Goal: Task Accomplishment & Management: Use online tool/utility

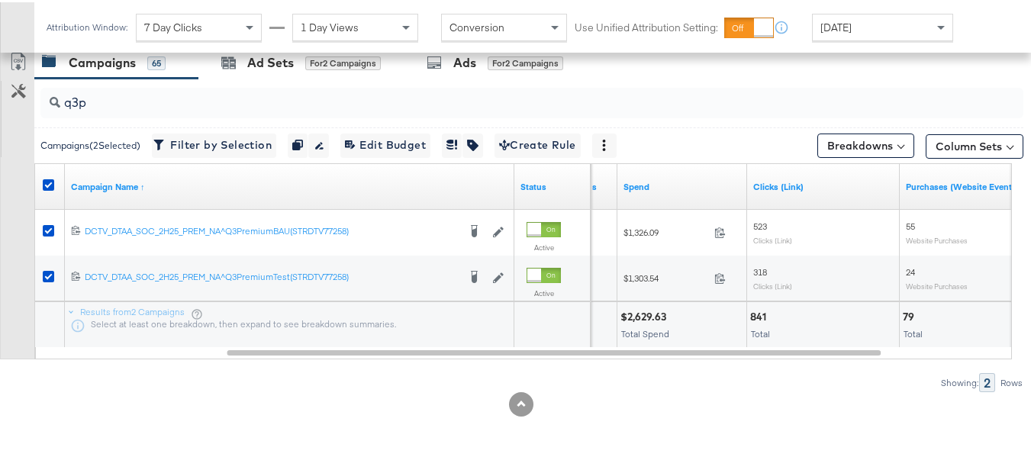
scroll to position [655, 0]
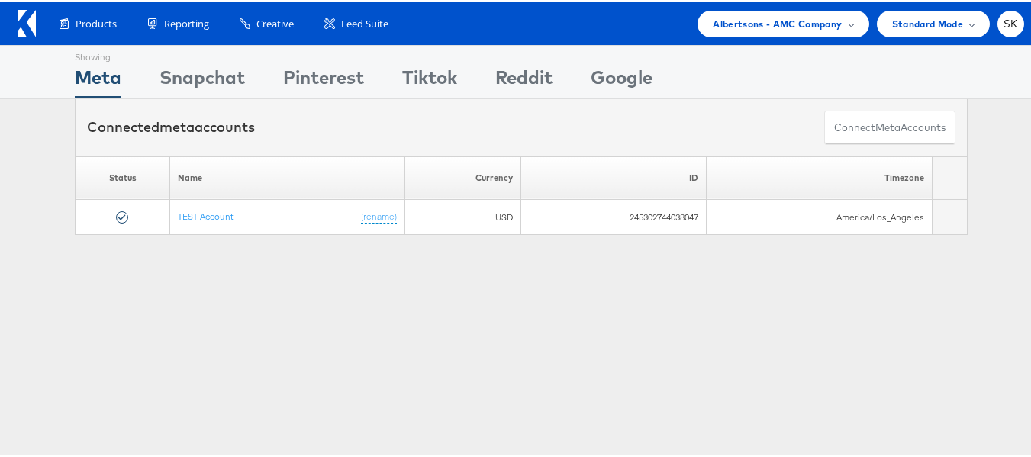
click at [34, 28] on icon at bounding box center [31, 21] width 9 height 27
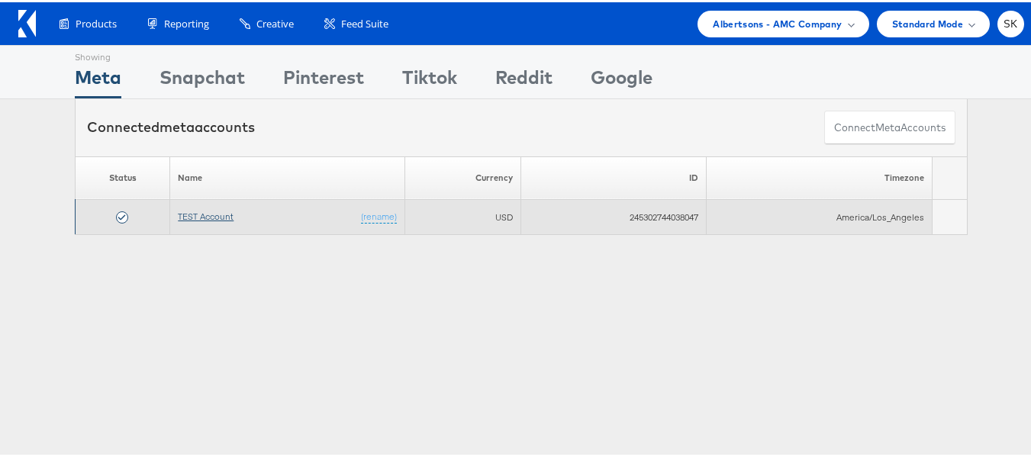
click at [189, 212] on link "TEST Account" at bounding box center [206, 213] width 56 height 11
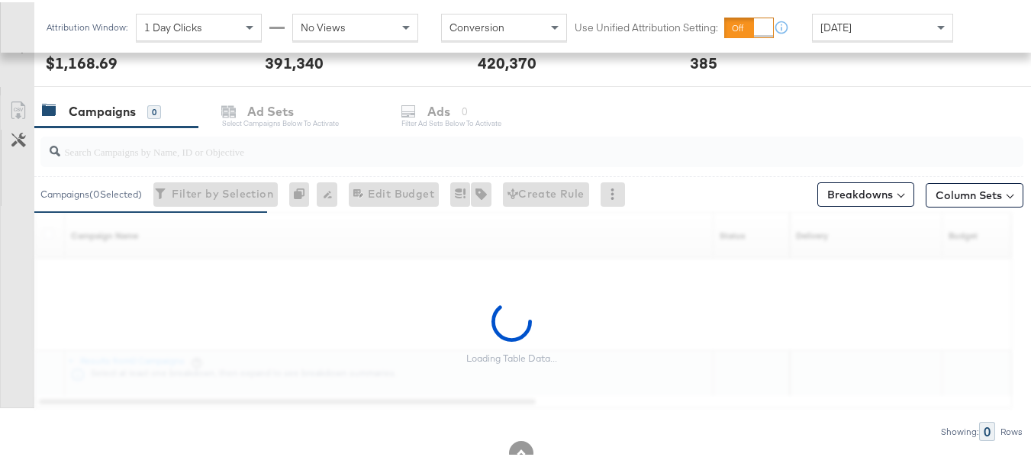
scroll to position [578, 0]
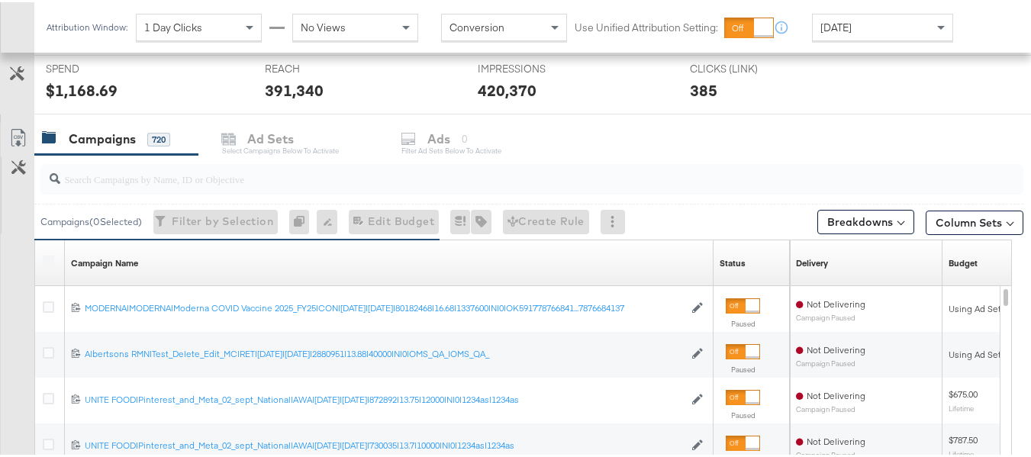
click at [101, 171] on input "search" at bounding box center [498, 171] width 876 height 30
click at [95, 172] on input "search" at bounding box center [498, 171] width 876 height 30
paste input "co-branded-hub|Facebook & Instagram|Social Media|FBIG - Premium Carousel & Prod…"
type input "co-branded-hub|Facebook & Instagram|Social Media|FBIG - Premium Carousel & Prod…"
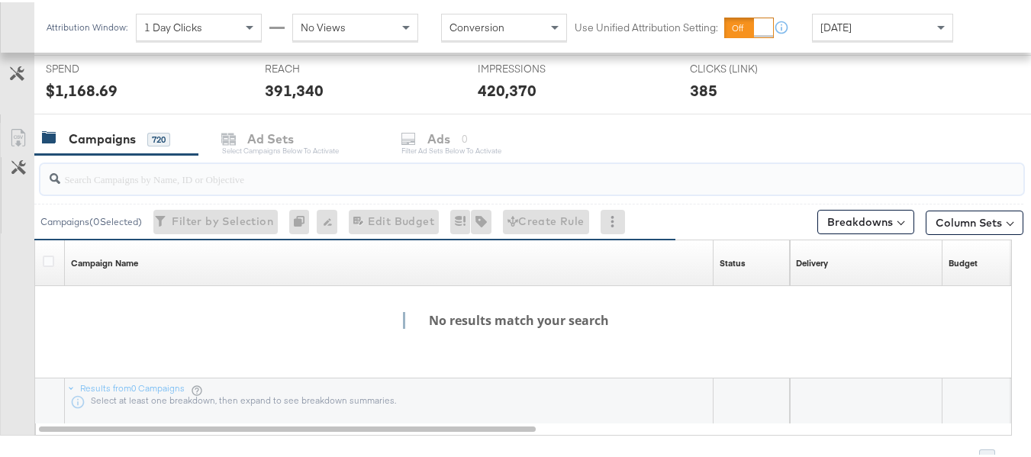
scroll to position [0, 0]
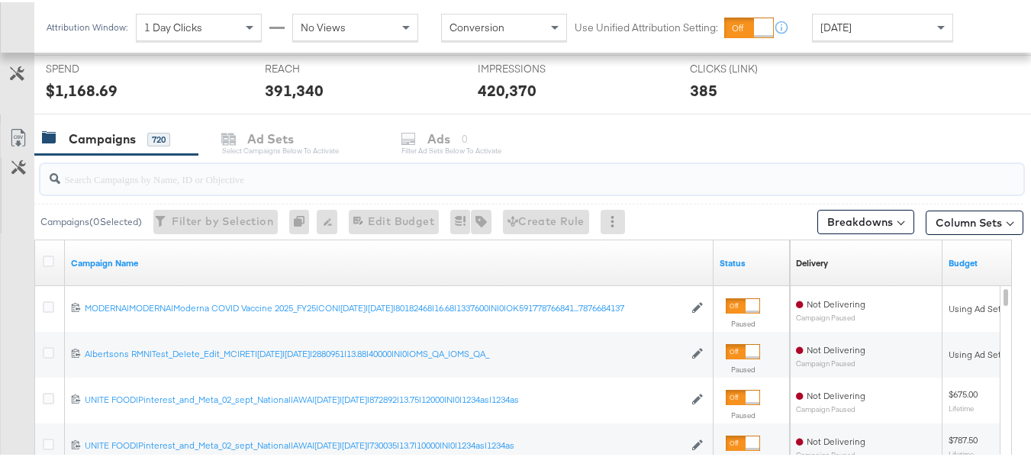
click at [95, 172] on input "search" at bounding box center [498, 171] width 876 height 30
paste input "co-branded-hub|Facebook & Instagram|Social Media|FBIG - Premium Carousel & Prod…"
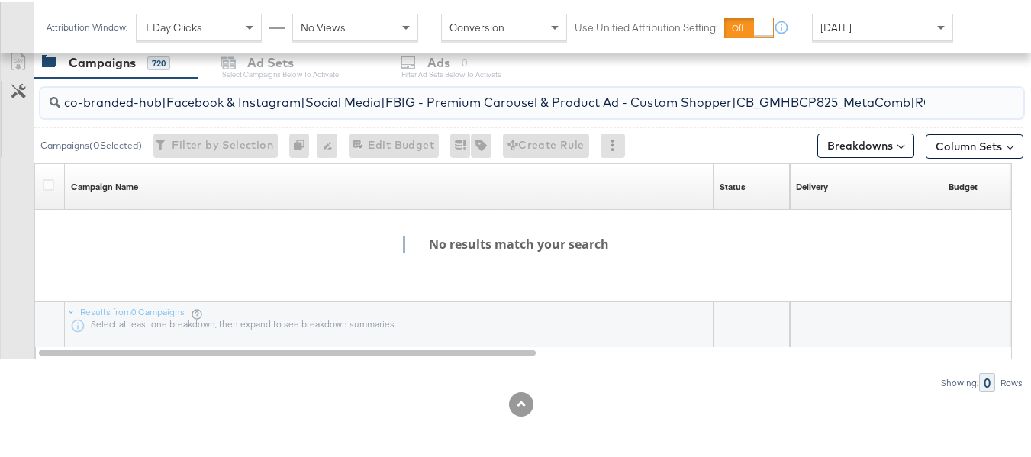
click at [265, 99] on input "co-branded-hub|Facebook & Instagram|Social Media|FBIG - Premium Carousel & Prod…" at bounding box center [498, 94] width 876 height 30
paste input "Multibrand|Multi-brand_FY25 CoBrand National GMHBC P8|SAL|9/10/2025|10/07/2025|…"
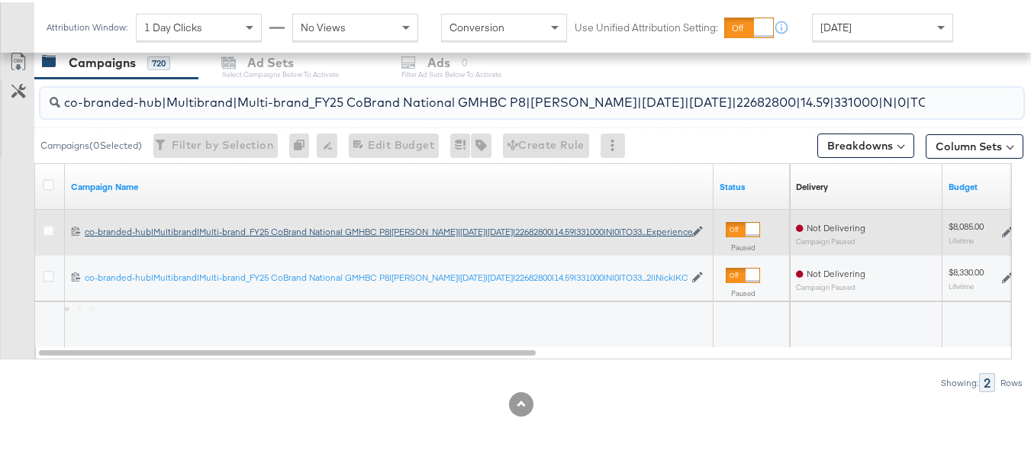
scroll to position [0, 245]
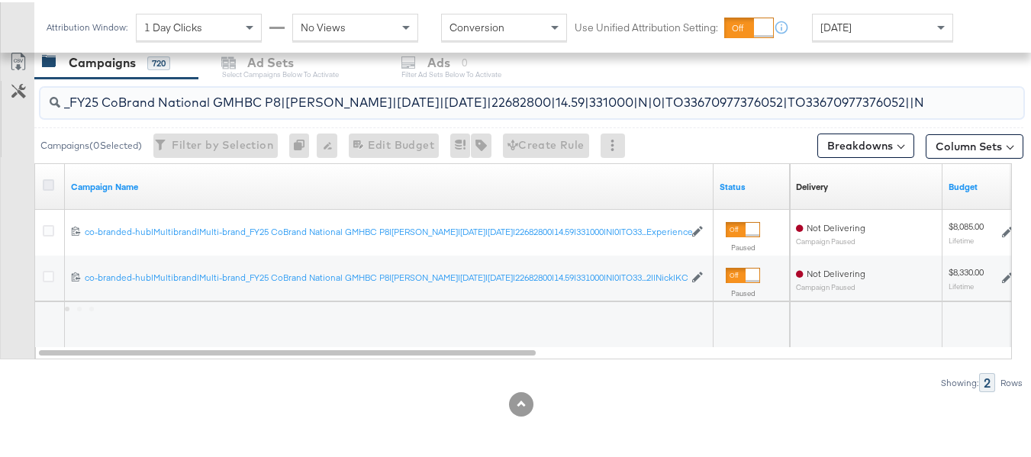
type input "co-branded-hub|Multibrand|Multi-brand_FY25 CoBrand National GMHBC P8|SAL|9/10/2…"
click at [47, 180] on icon at bounding box center [48, 182] width 11 height 11
click at [0, 0] on input "checkbox" at bounding box center [0, 0] width 0 height 0
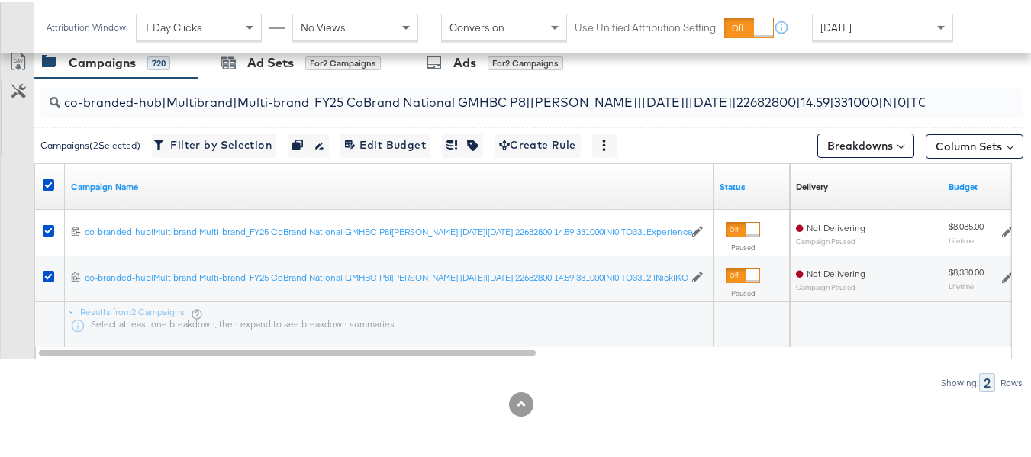
scroll to position [578, 0]
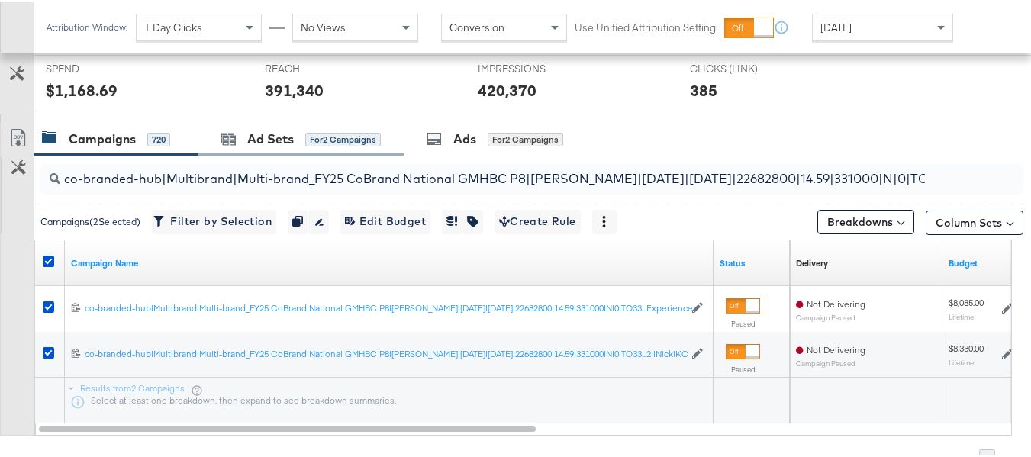
click at [298, 146] on div "Ad Sets for 2 Campaigns" at bounding box center [300, 137] width 205 height 33
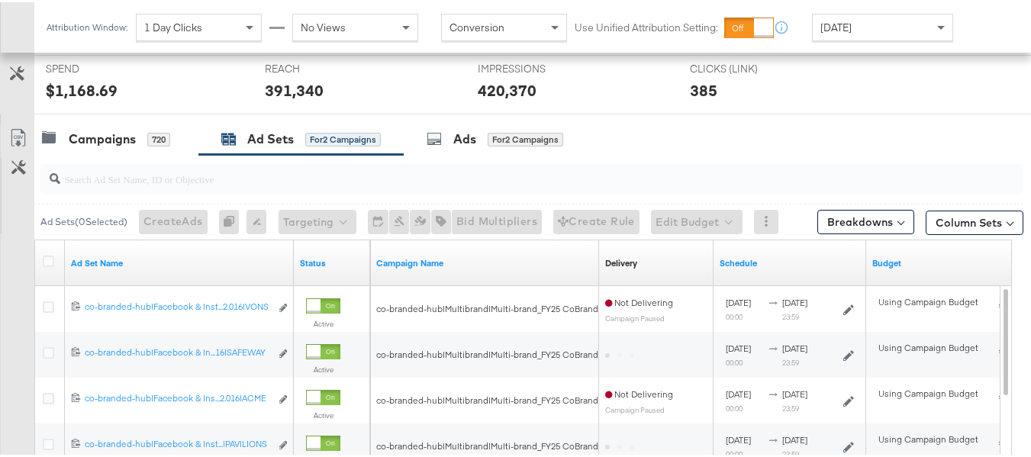
scroll to position [655, 0]
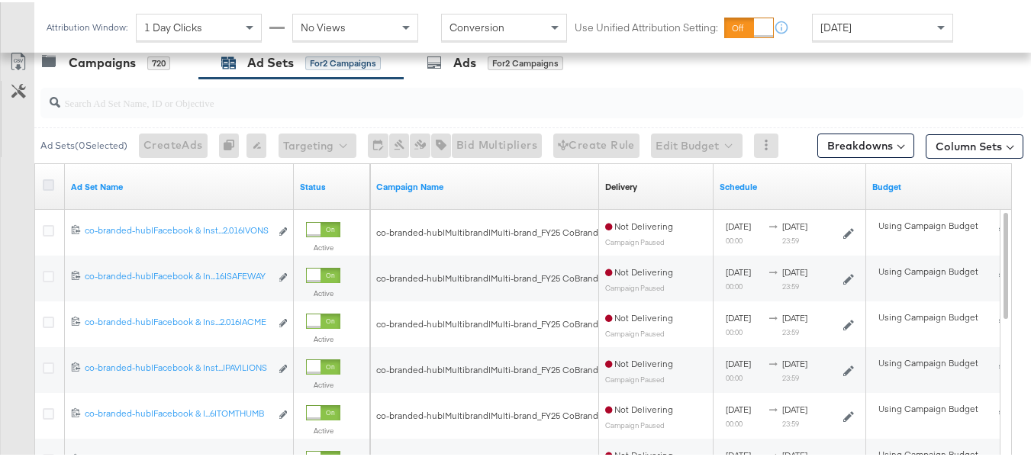
click at [49, 178] on icon at bounding box center [48, 182] width 11 height 11
click at [0, 0] on input "checkbox" at bounding box center [0, 0] width 0 height 0
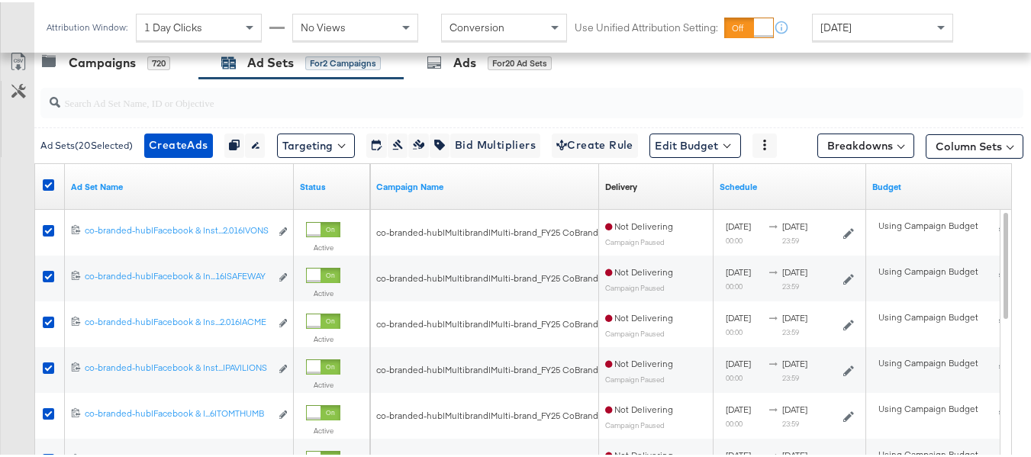
click at [181, 88] on input "search" at bounding box center [498, 94] width 876 height 30
paste input "co-branded-hub|Facebook & Instagram|Social Media|FBIG - Premium Carousel & Prod…"
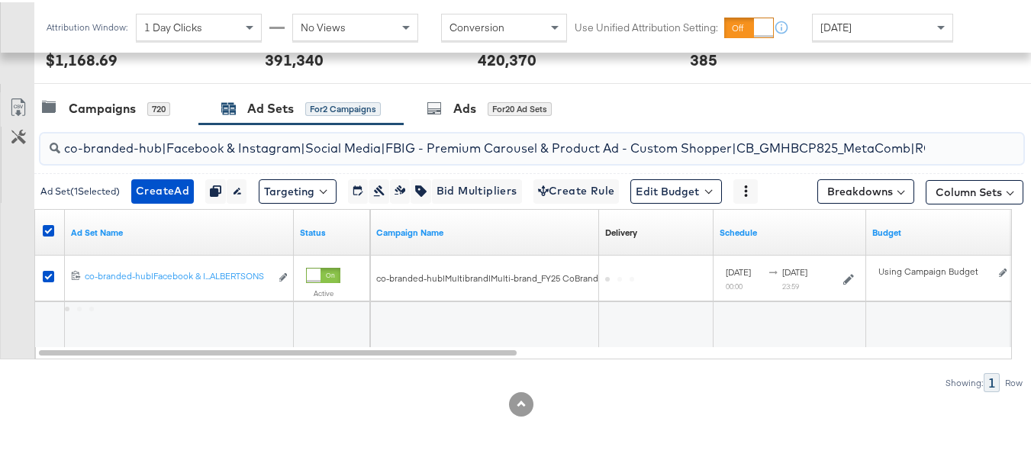
scroll to position [0, 726]
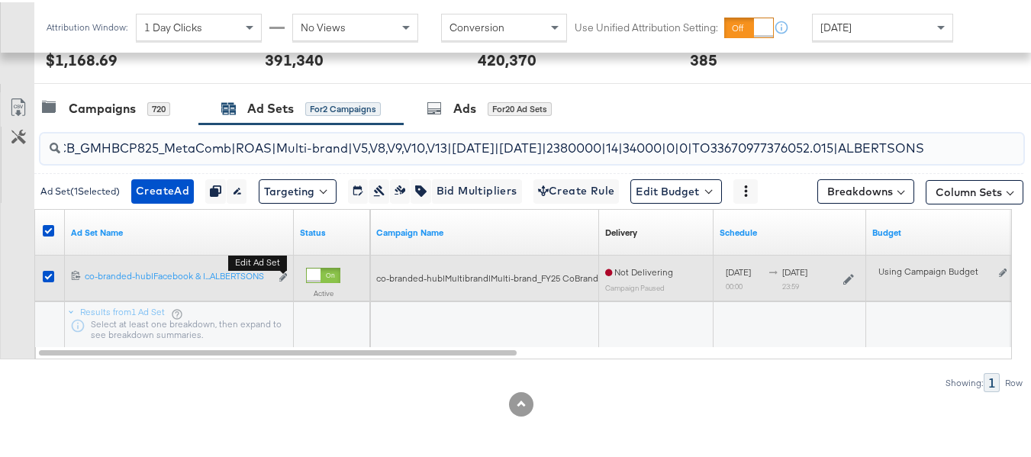
type input "co-branded-hub|Facebook & Instagram|Social Media|FBIG - Premium Carousel & Prod…"
click at [286, 268] on div "Edit ad set" at bounding box center [282, 276] width 9 height 16
click at [281, 274] on icon "link" at bounding box center [283, 275] width 8 height 8
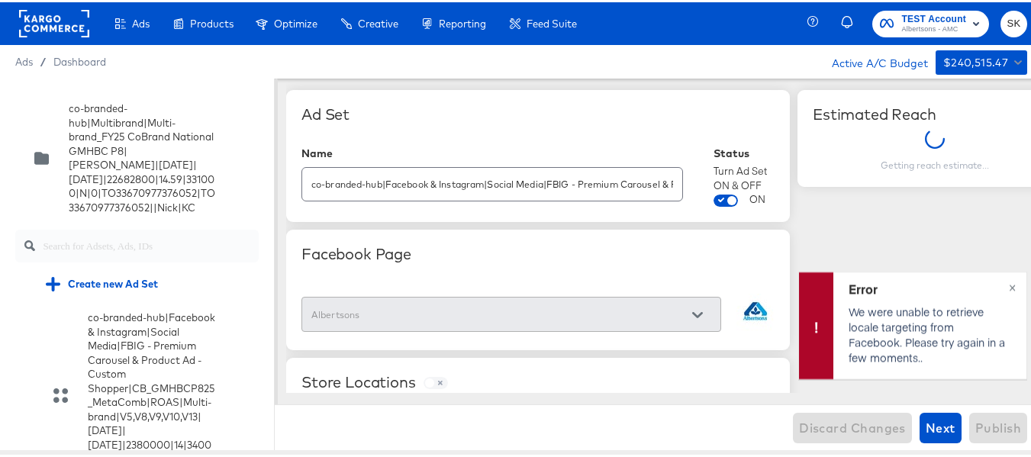
scroll to position [8687, 0]
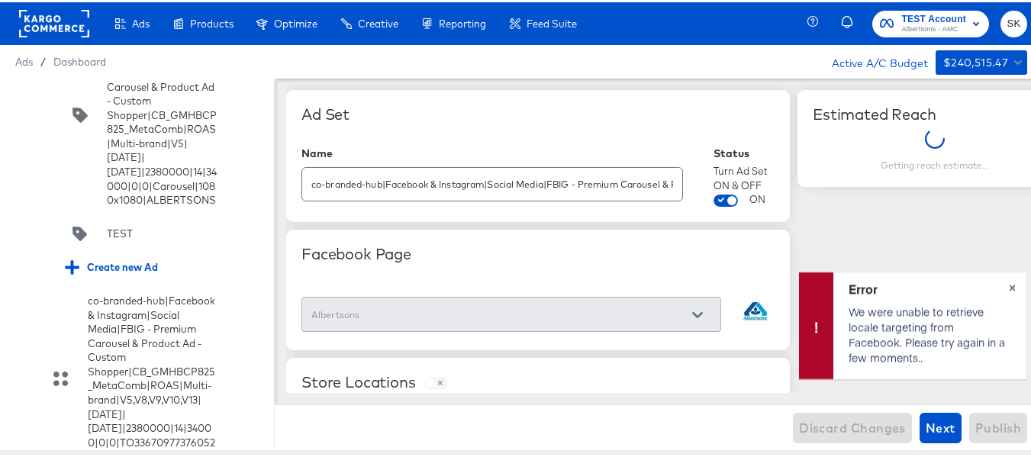
click at [998, 282] on button "×" at bounding box center [1012, 283] width 28 height 27
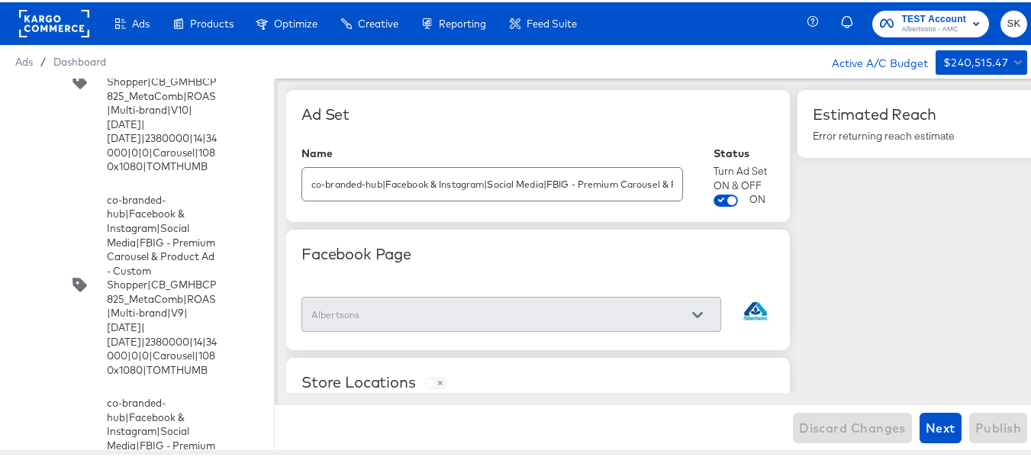
scroll to position [9679, 0]
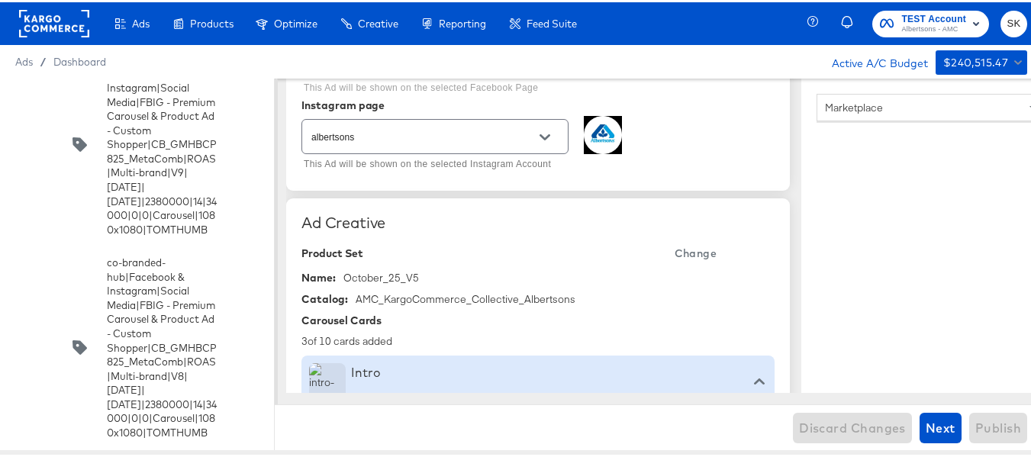
scroll to position [0, 0]
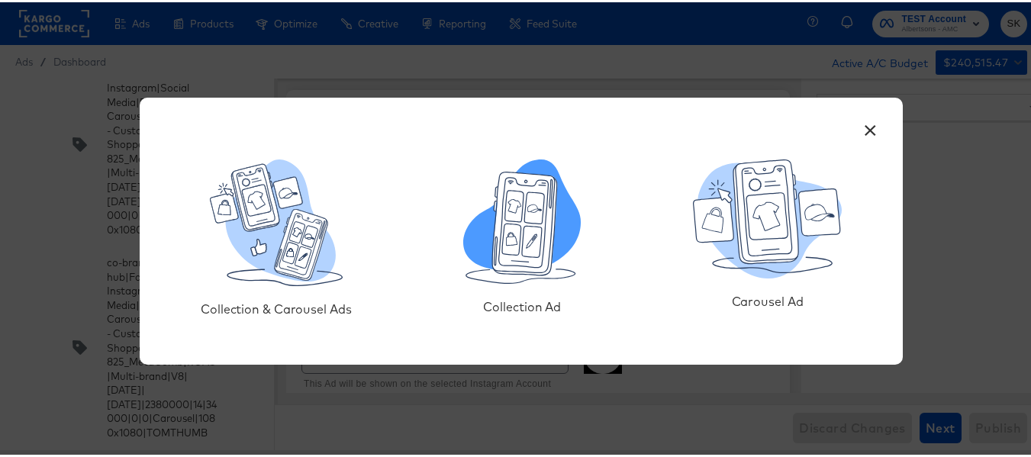
click at [526, 233] on icon at bounding box center [532, 239] width 20 height 31
type textarea "x"
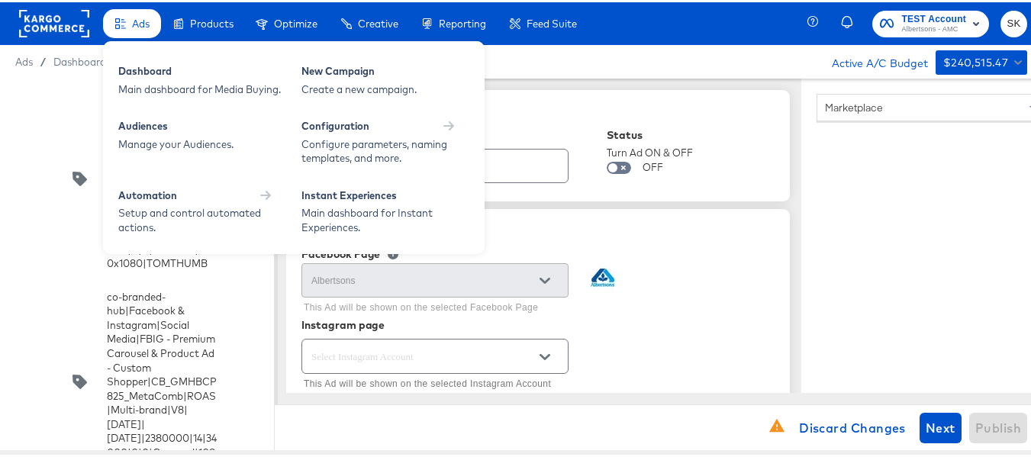
type textarea "x"
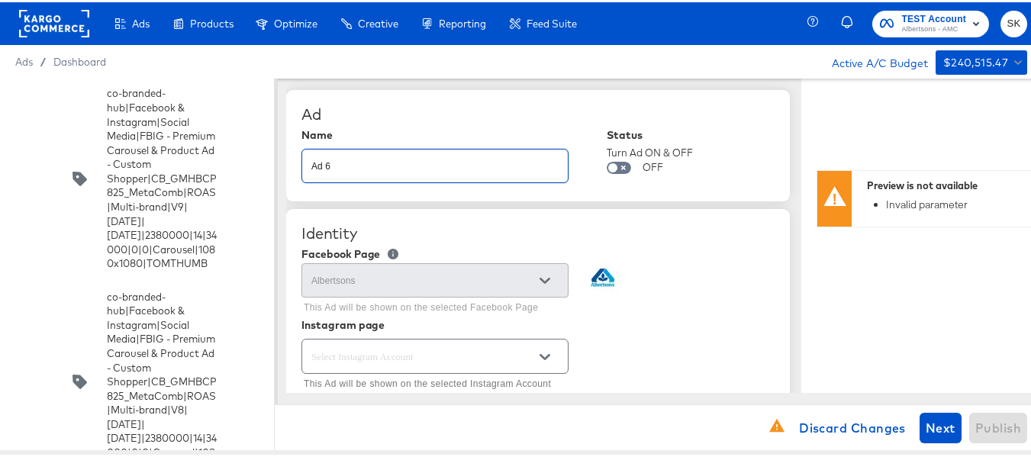
click at [443, 170] on input "Ad 6" at bounding box center [434, 157] width 265 height 33
paste input "co-branded-hub|Facebook & Instagram|Social Media|FBIG - Premium Carousel & Prod…"
type input "co-branded-hub|Facebook & Instagram|Social Media|FBIG - Premium Carousel & Prod…"
type textarea "x"
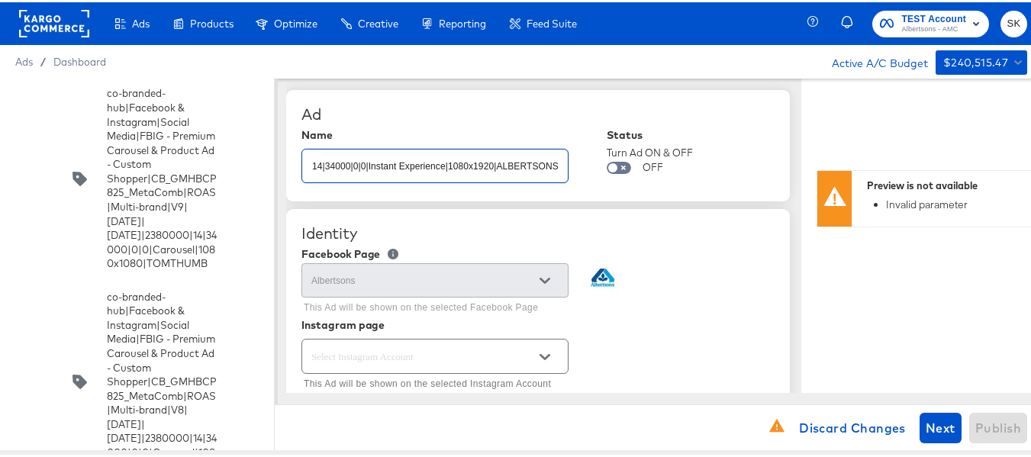
type textarea "x"
click at [544, 108] on div "Ad" at bounding box center [537, 112] width 473 height 18
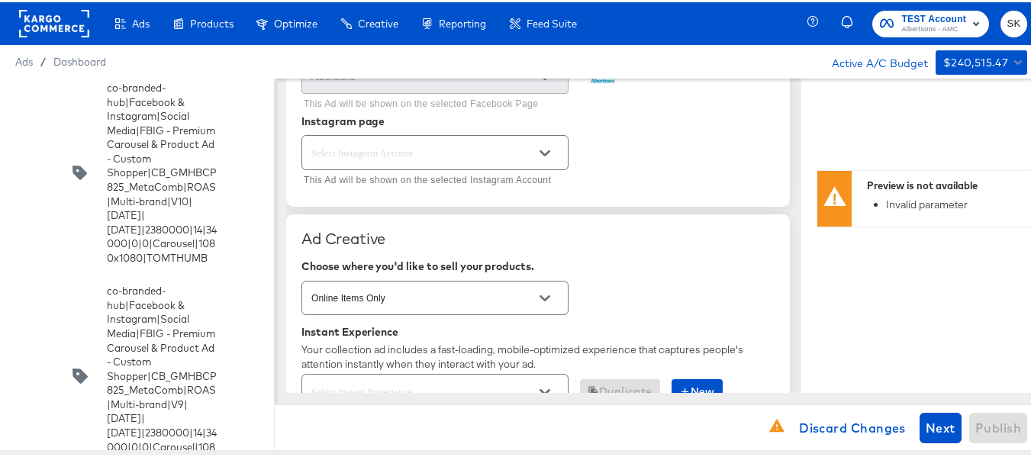
scroll to position [229, 0]
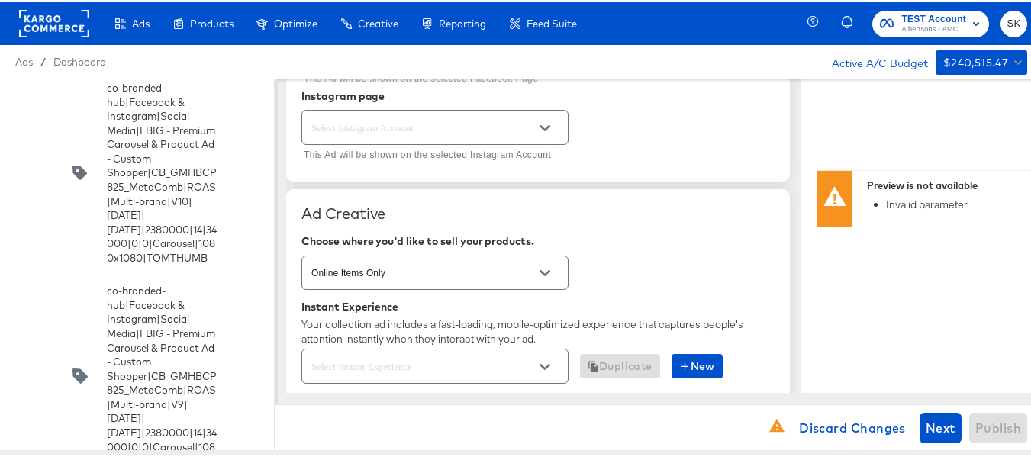
click at [546, 122] on icon "Open" at bounding box center [544, 126] width 11 height 11
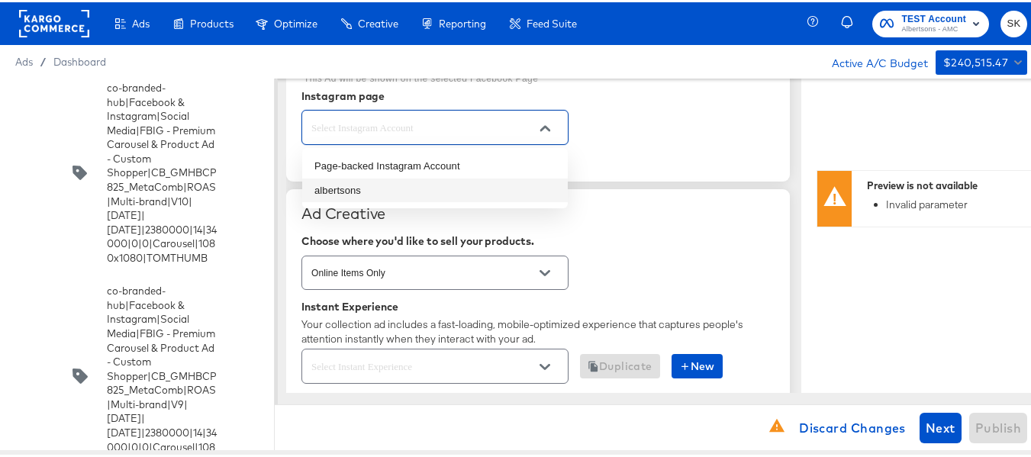
click at [363, 193] on li "albertsons" at bounding box center [434, 188] width 265 height 24
type input "albertsons"
type textarea "x"
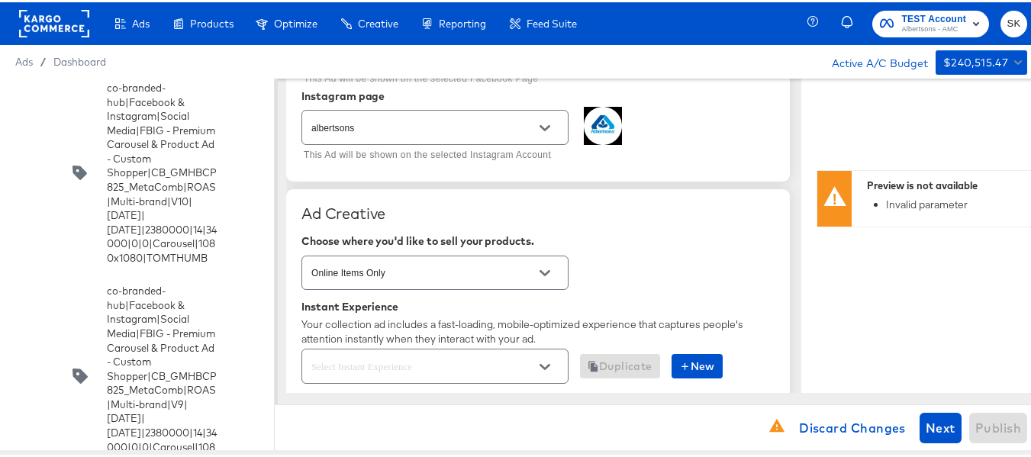
click at [674, 152] on div "albertsons This Ad will be shown on the selected Instagram Account" at bounding box center [537, 134] width 473 height 59
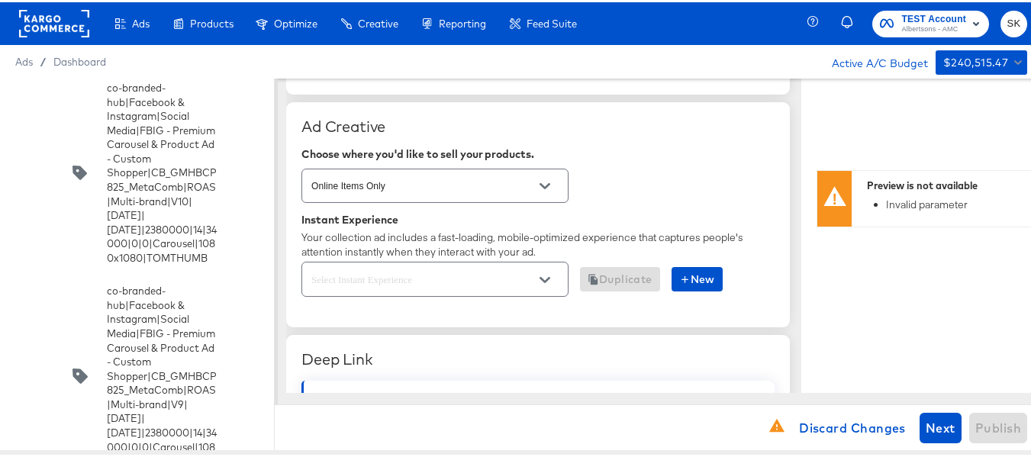
scroll to position [381, 0]
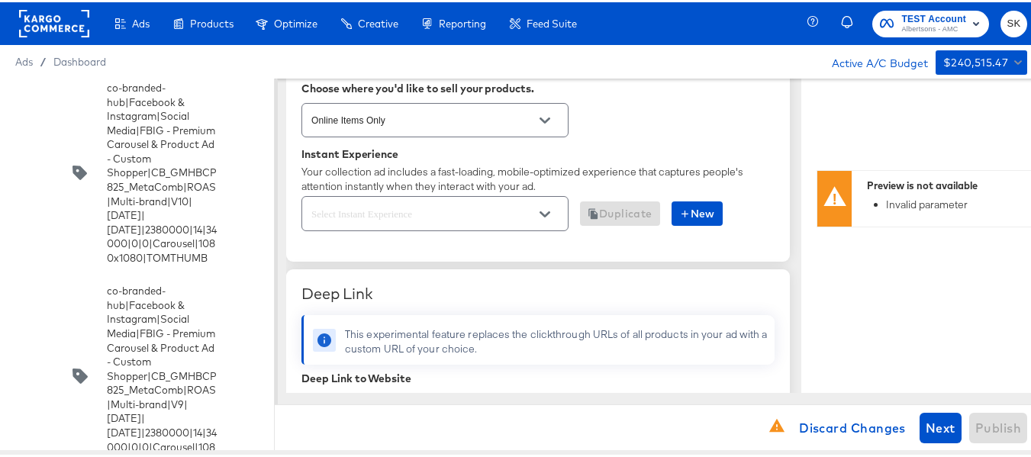
click at [549, 211] on icon "Open" at bounding box center [544, 212] width 11 height 6
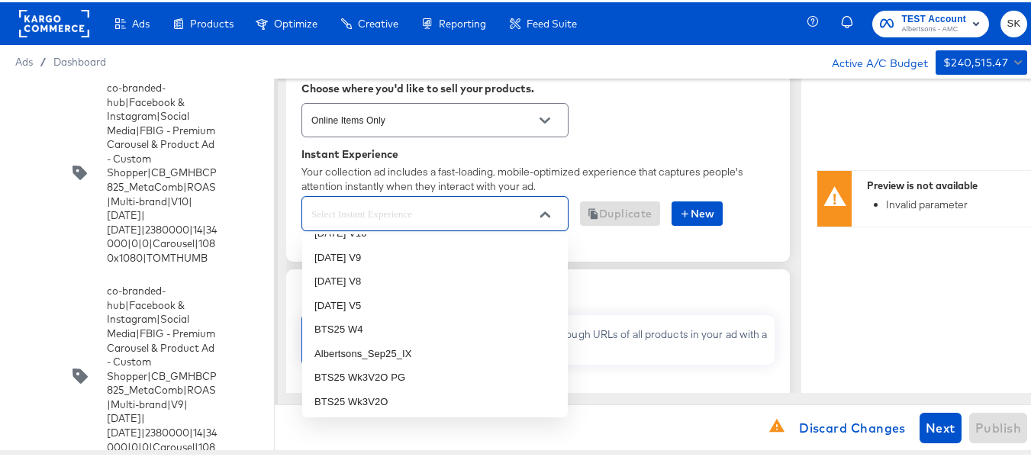
scroll to position [0, 0]
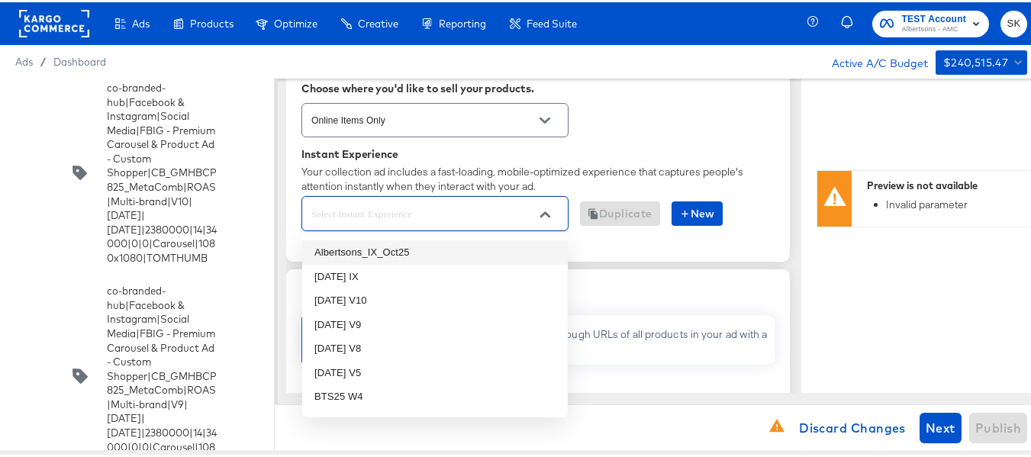
click at [399, 212] on input "text" at bounding box center [423, 212] width 230 height 18
type input "oct"
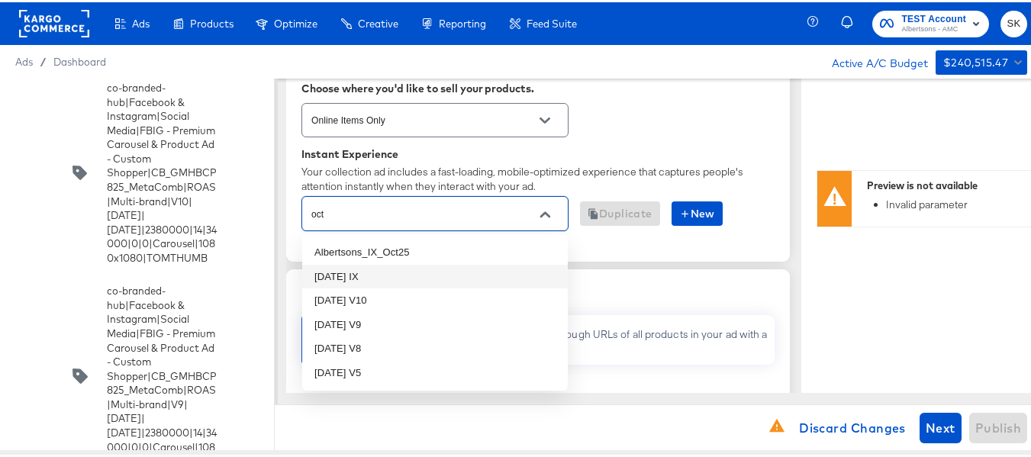
scroll to position [1, 0]
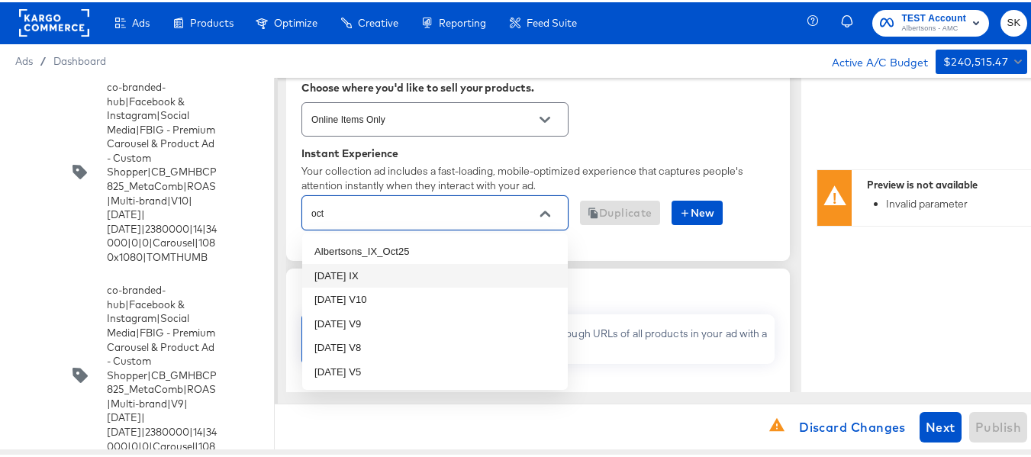
click at [358, 275] on li "Oct25 IX" at bounding box center [434, 274] width 265 height 24
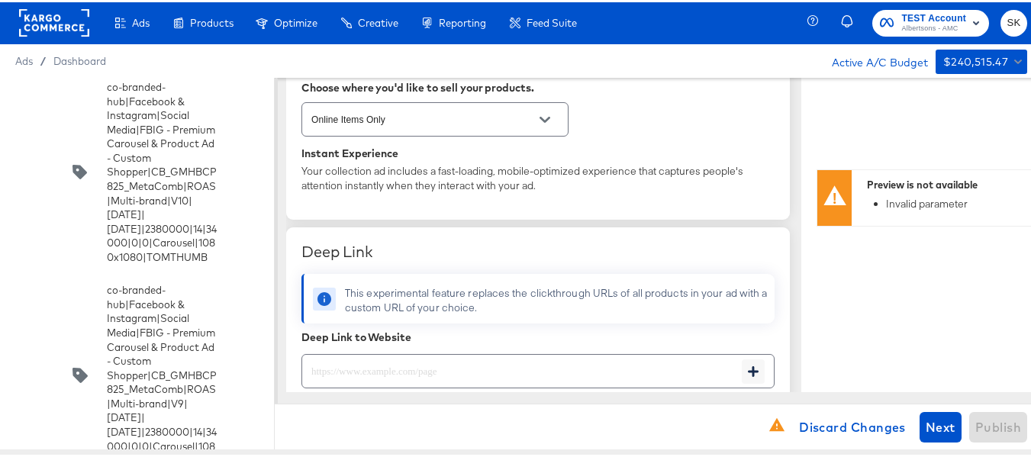
type textarea "x"
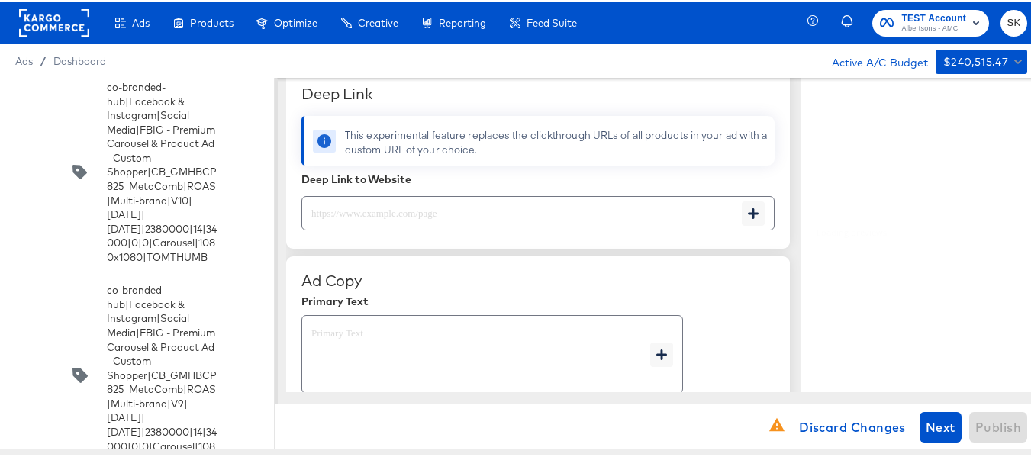
scroll to position [610, 0]
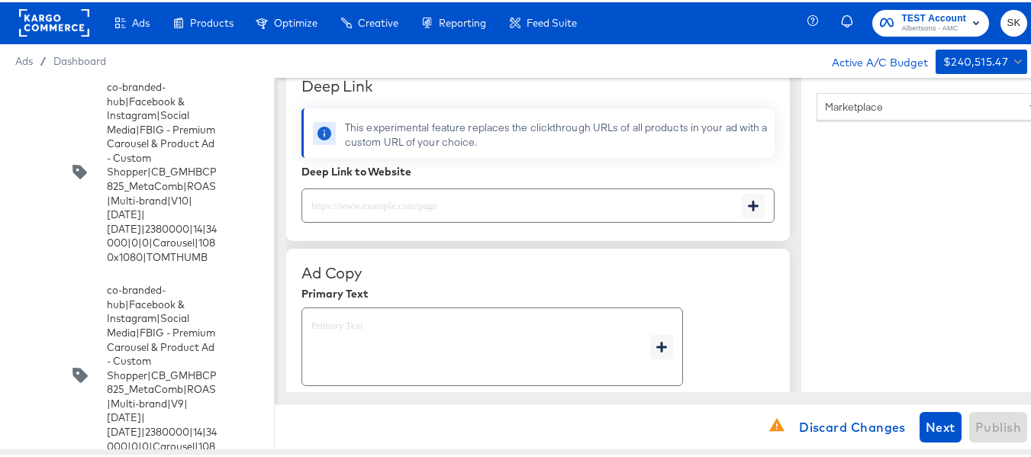
click at [410, 206] on input "text" at bounding box center [521, 197] width 439 height 33
paste input "https://www.albertsons.com/order/personal-care-essentials.html"
type input "https://www.albertsons.com/order/personal-care-essentials.html"
type textarea "x"
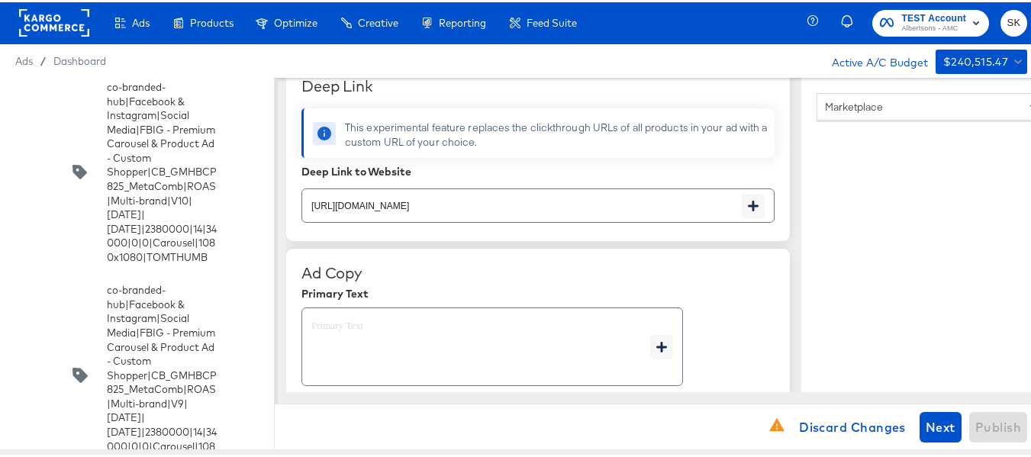
click at [708, 298] on div "Ad Copy Primary Text x Headline x" at bounding box center [537, 382] width 473 height 240
click at [368, 347] on textarea at bounding box center [480, 344] width 339 height 55
type textarea "x"
paste textarea "Shop your favorite brands for you and your home!"
type textarea "Shop your favorite brands for you and your home!"
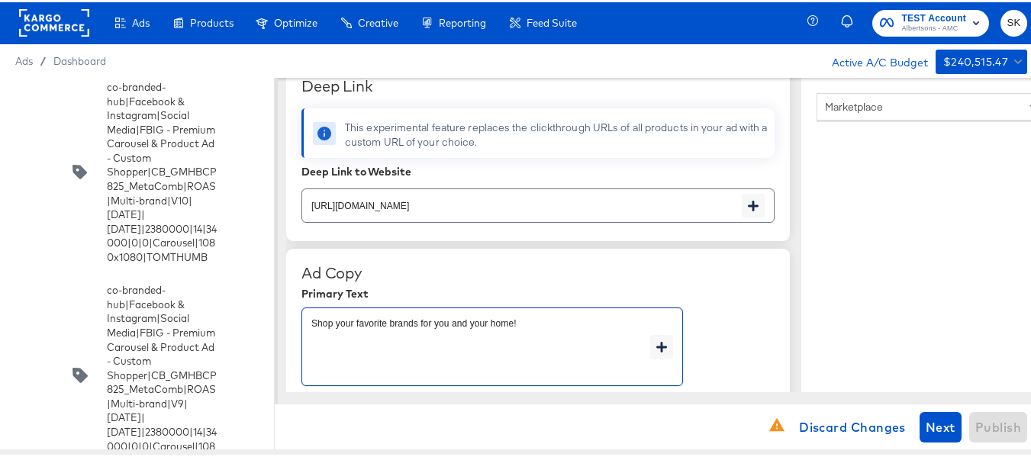
type textarea "x"
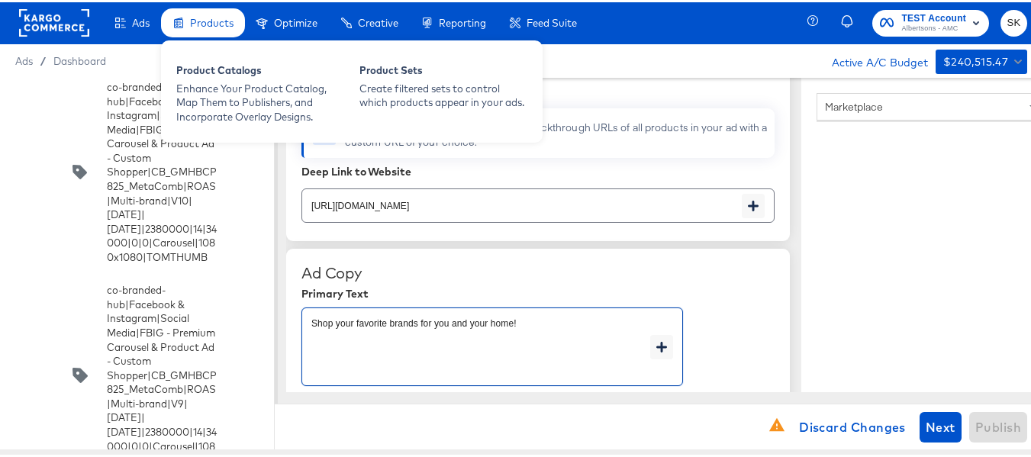
type textarea "Shop your favorite brands for you and your home!"
type textarea "x"
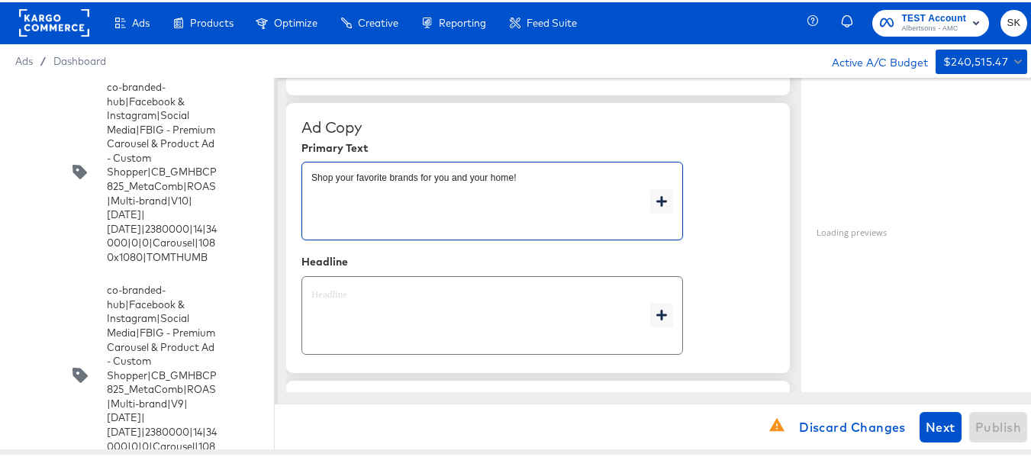
scroll to position [763, 0]
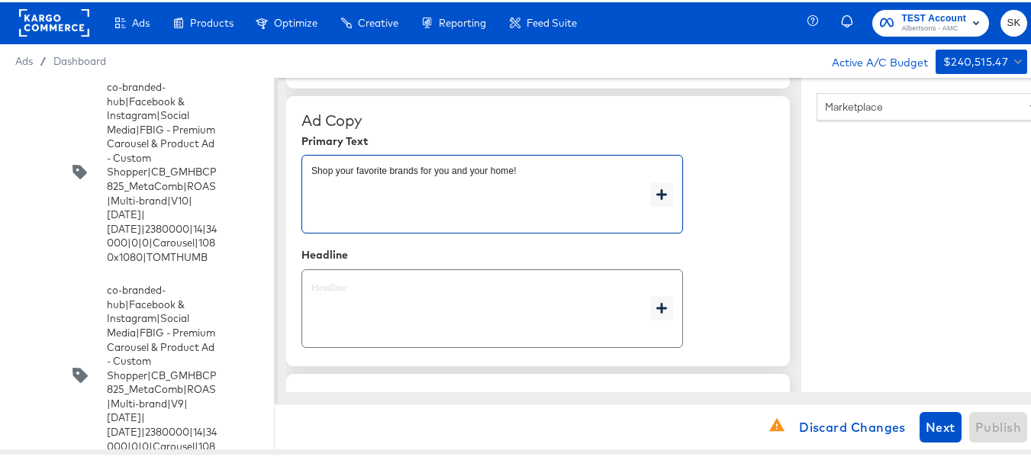
type textarea "x"
click at [412, 280] on textarea at bounding box center [480, 306] width 339 height 55
type textarea "x"
paste textarea "Explore latest arrivals"
type textarea "Explore latest arrivals"
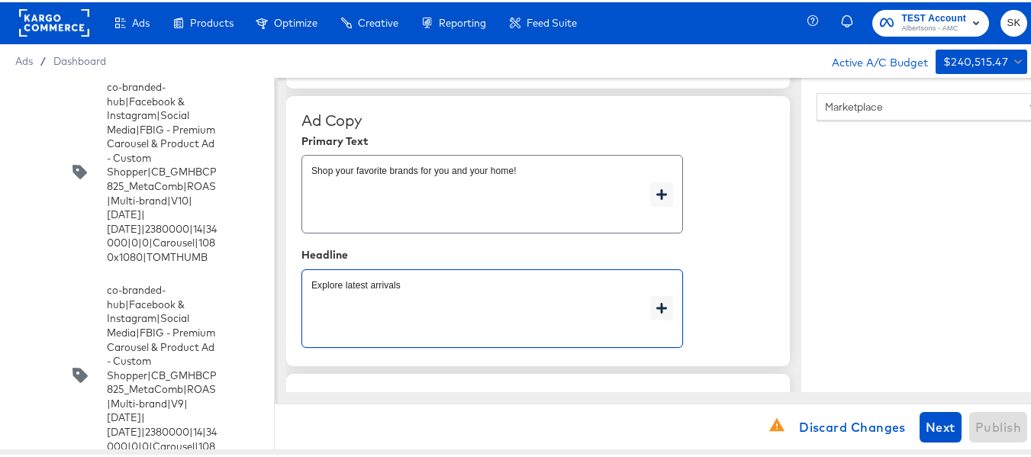
type textarea "x"
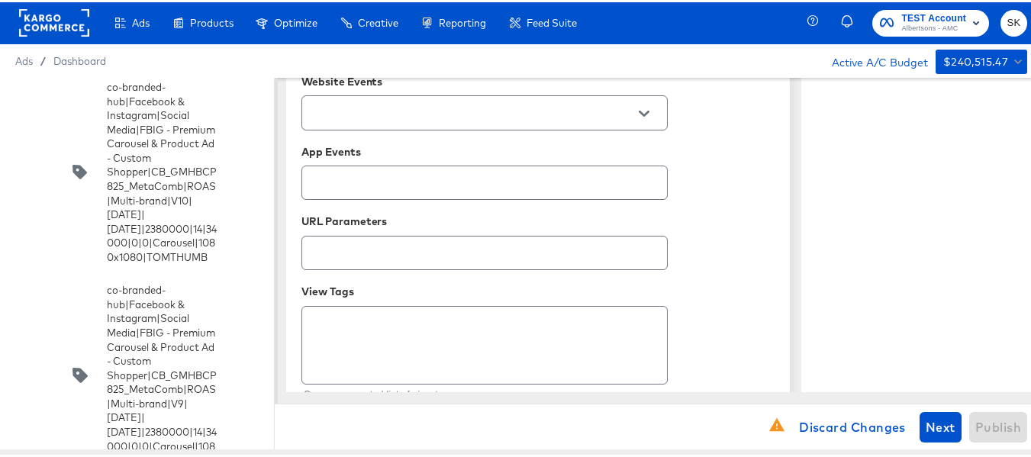
scroll to position [1090, 0]
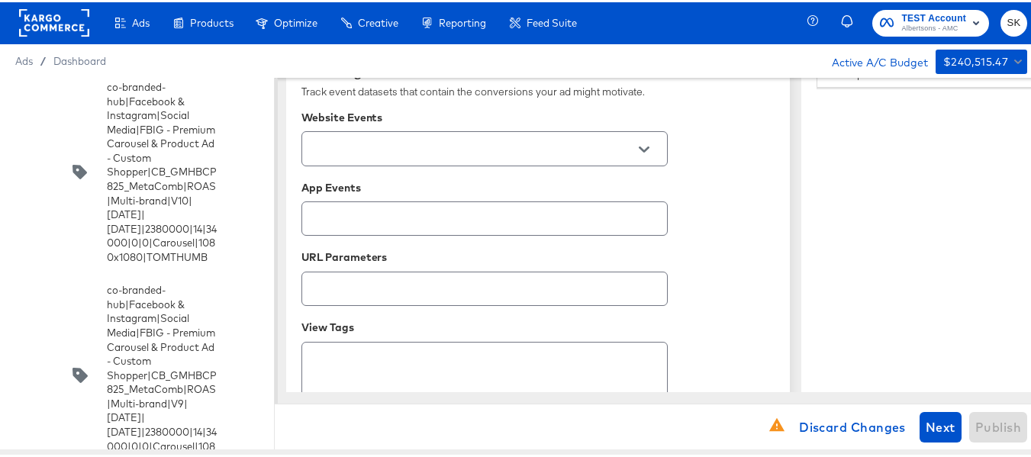
click at [647, 143] on icon "Open" at bounding box center [644, 147] width 11 height 11
type textarea "Explore latest arrivals"
type textarea "x"
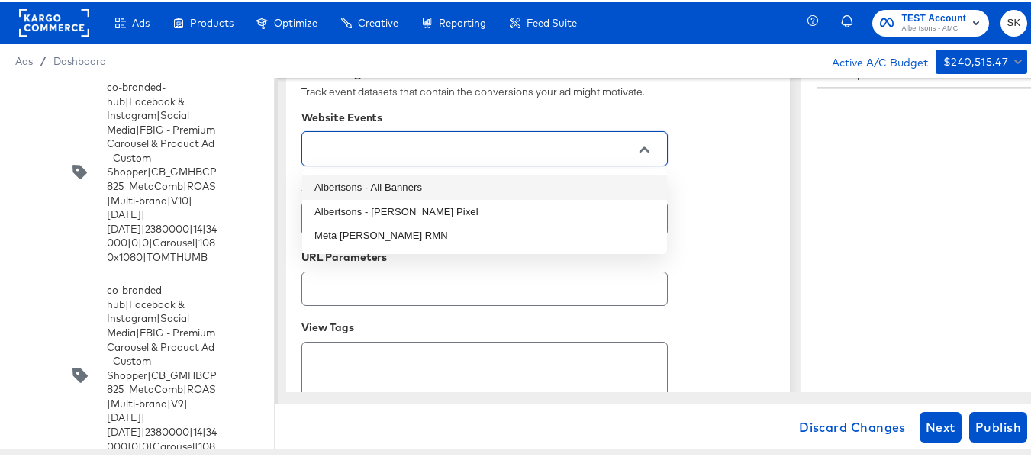
click at [407, 188] on li "Albertsons - All Banners" at bounding box center [484, 185] width 365 height 24
type textarea "x"
type input "Albertsons - All Banners"
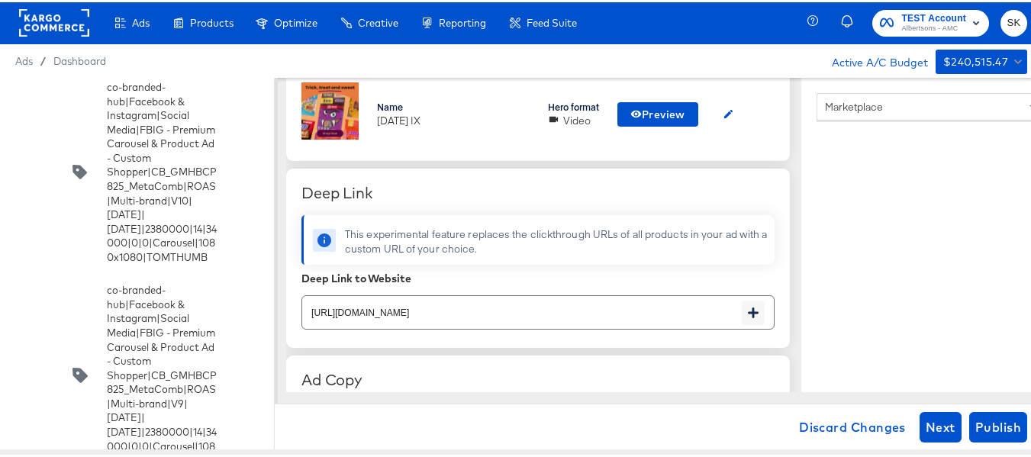
scroll to position [480, 0]
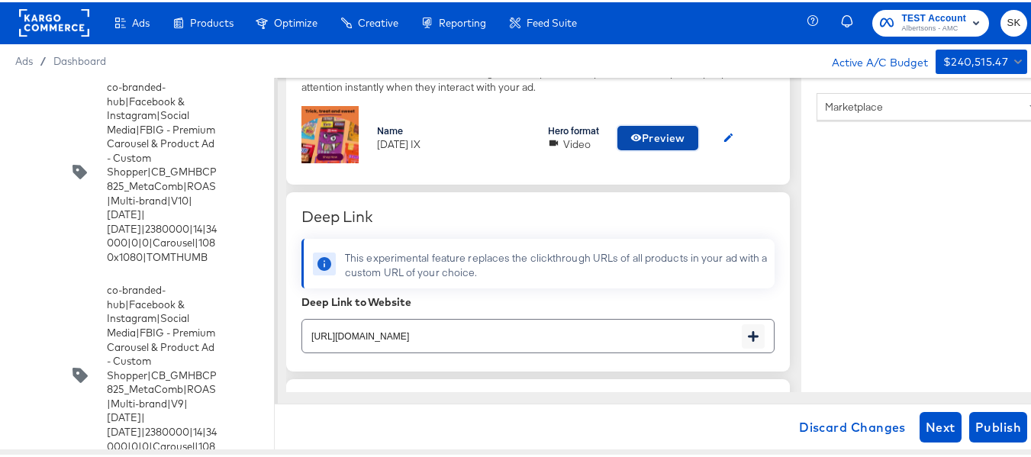
click at [672, 139] on span "Preview" at bounding box center [657, 136] width 55 height 19
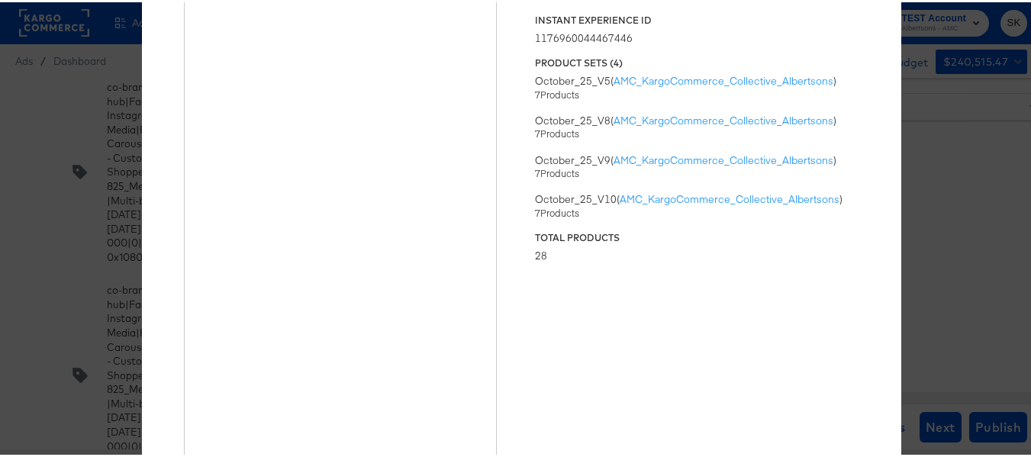
scroll to position [0, 0]
drag, startPoint x: 961, startPoint y: 105, endPoint x: 944, endPoint y: 117, distance: 20.1
click at [961, 105] on div "× Previewing ' Oct25 IX ' Status Published Instant Experience ID 11769600444674…" at bounding box center [521, 228] width 1042 height 457
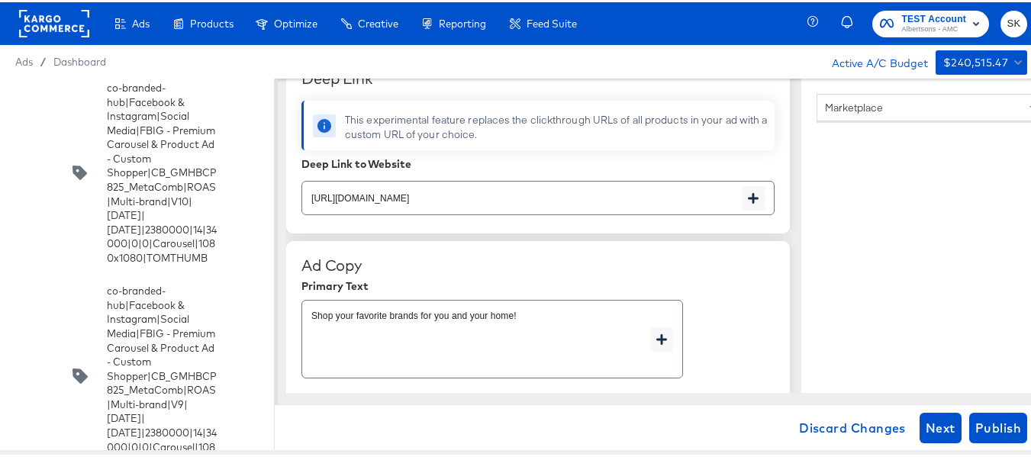
scroll to position [632, 0]
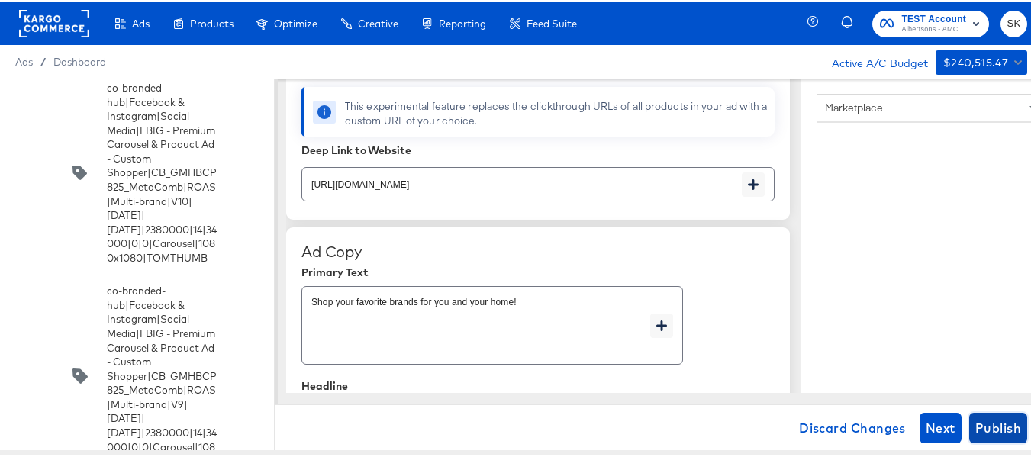
click at [984, 420] on span "Publish" at bounding box center [998, 425] width 46 height 21
type textarea "x"
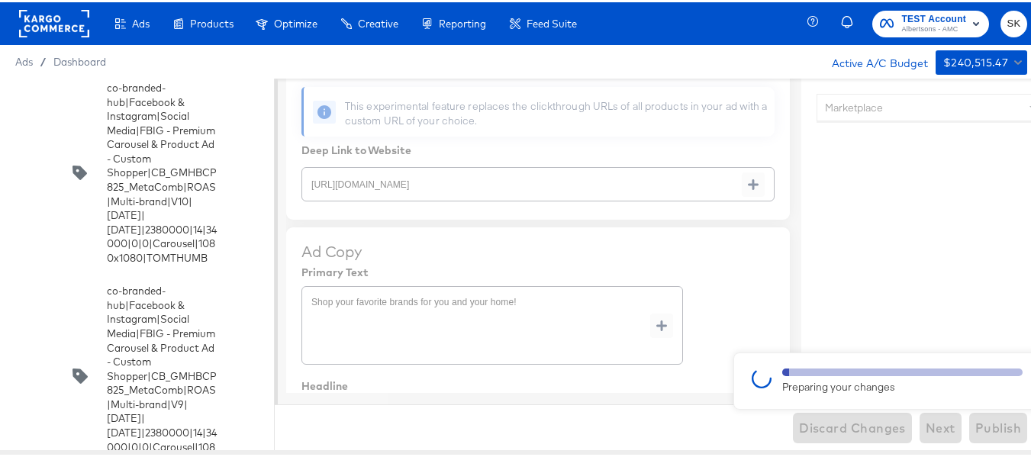
type textarea "x"
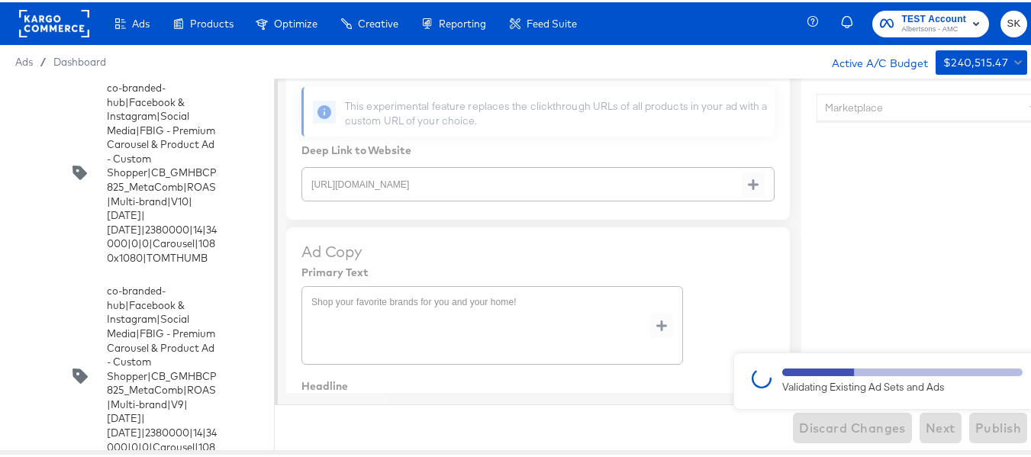
type textarea "x"
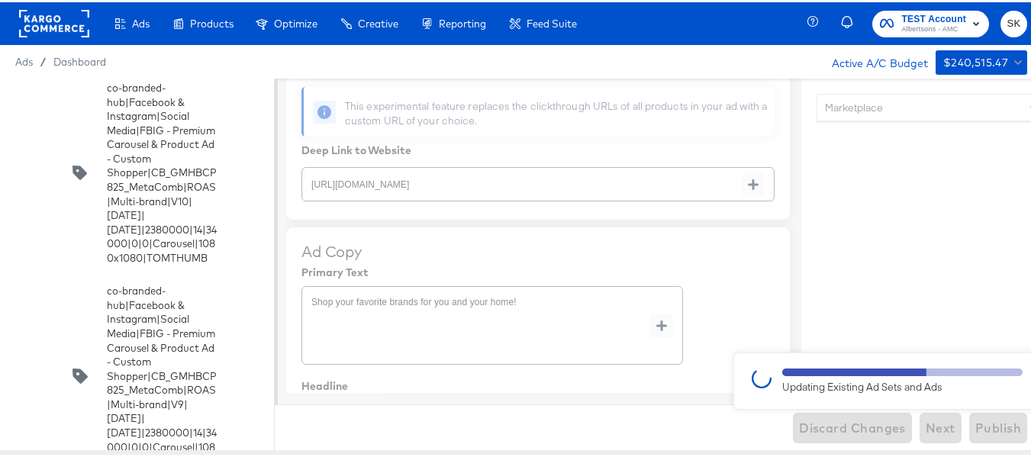
type textarea "x"
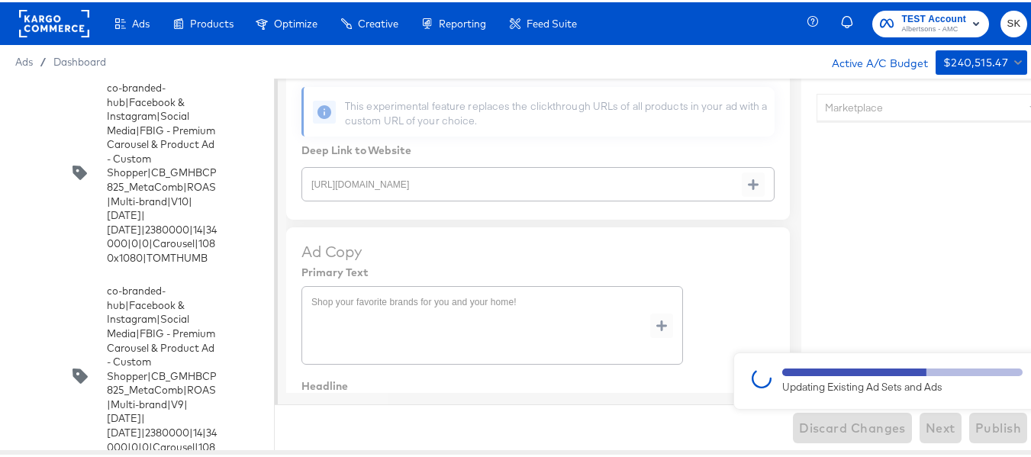
type textarea "x"
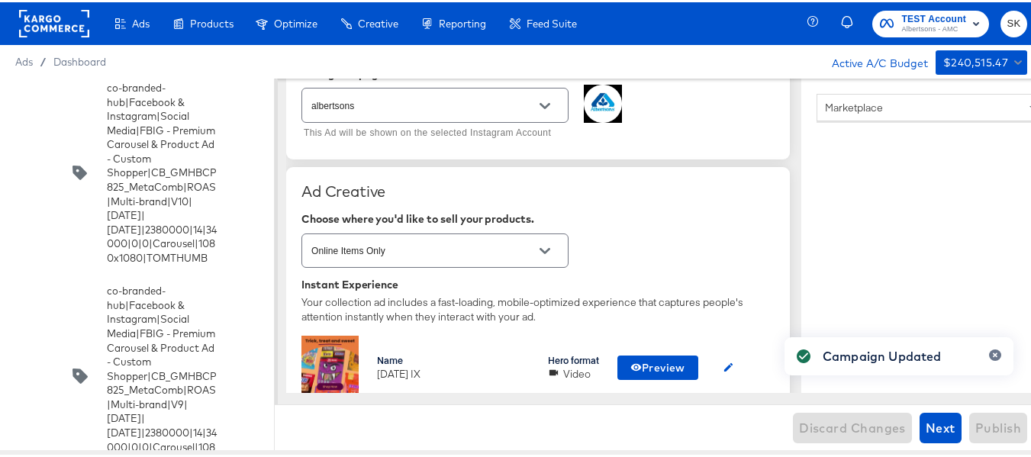
scroll to position [404, 0]
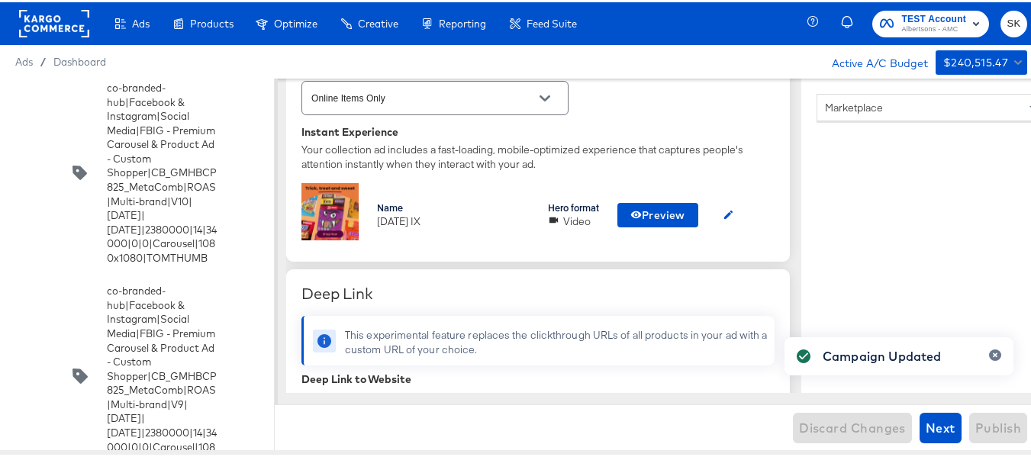
type textarea "x"
